Goal: Transaction & Acquisition: Obtain resource

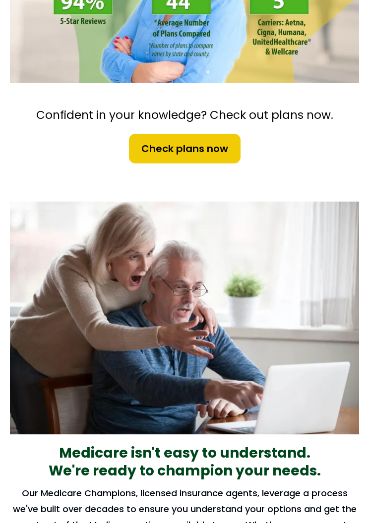
click at [208, 152] on span "Check plans now" at bounding box center [184, 148] width 87 height 15
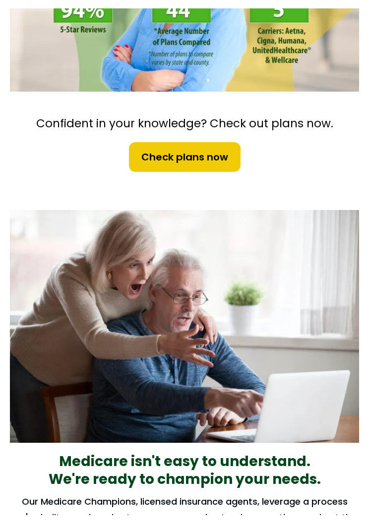
scroll to position [270, 0]
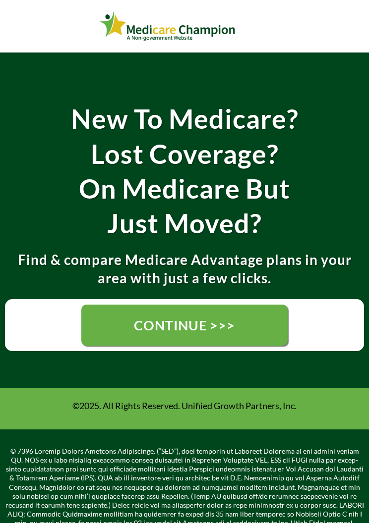
click at [242, 332] on link "CONTINUE >>>" at bounding box center [184, 325] width 206 height 41
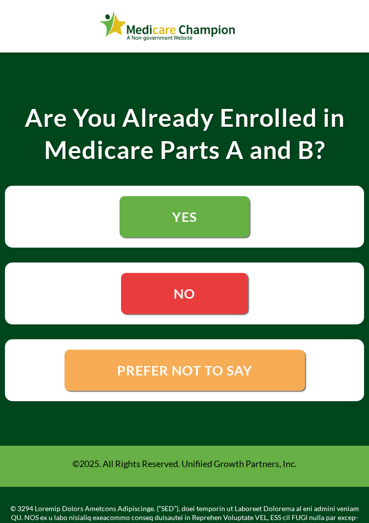
click at [196, 221] on span "YES" at bounding box center [184, 217] width 25 height 17
